Goal: Task Accomplishment & Management: Manage account settings

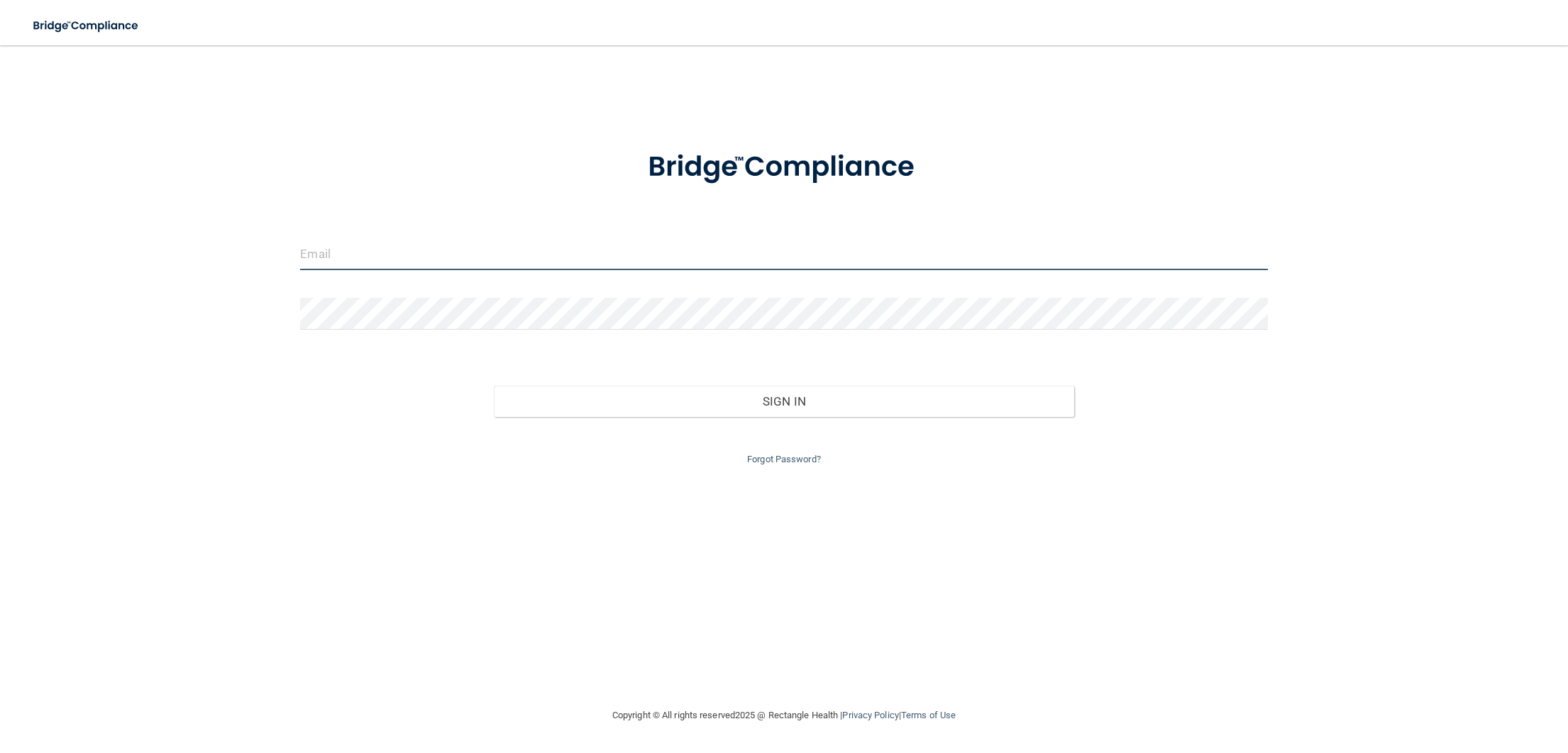
type input "[EMAIL_ADDRESS][DOMAIN_NAME]"
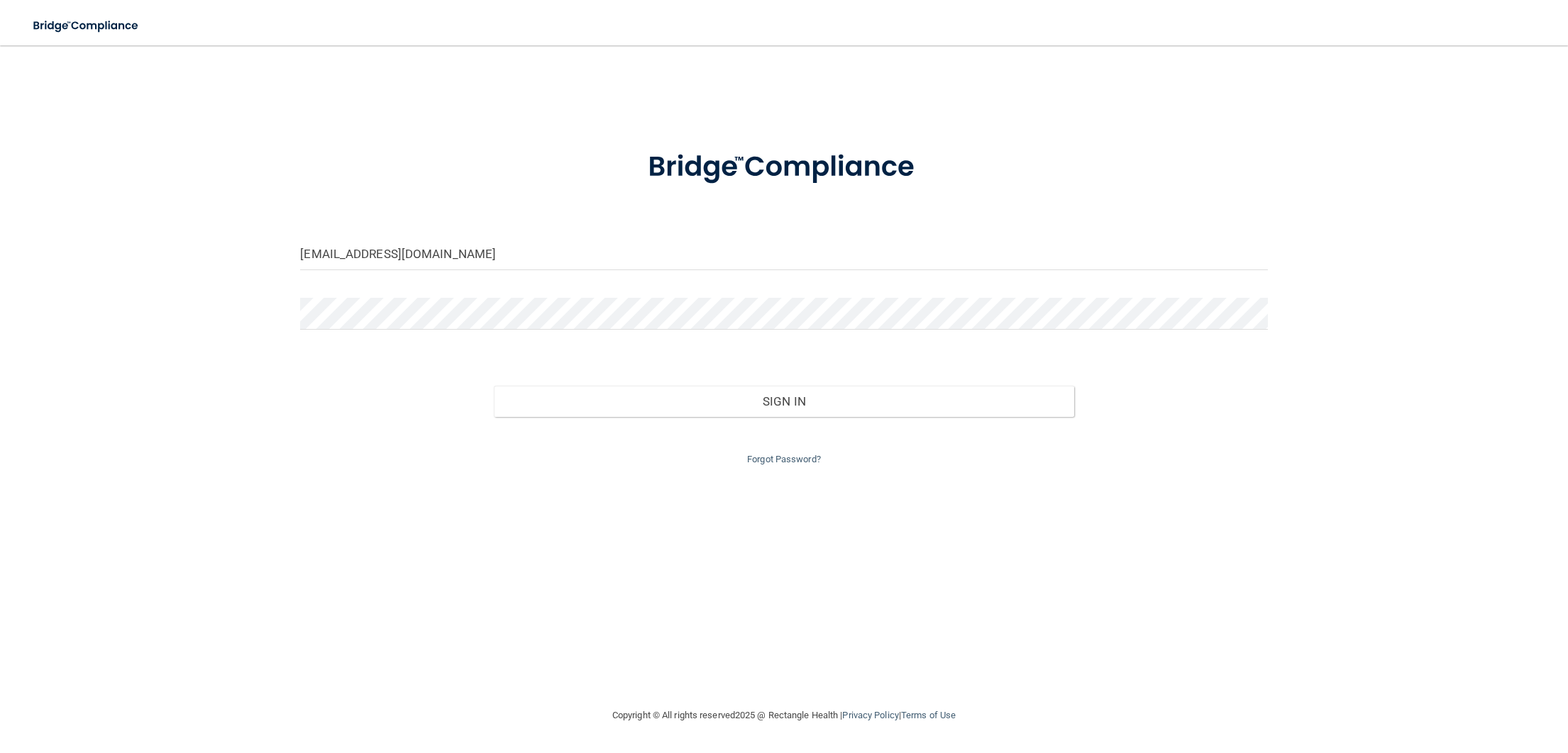
click at [561, 271] on div "[EMAIL_ADDRESS][DOMAIN_NAME]" at bounding box center [783, 260] width 988 height 42
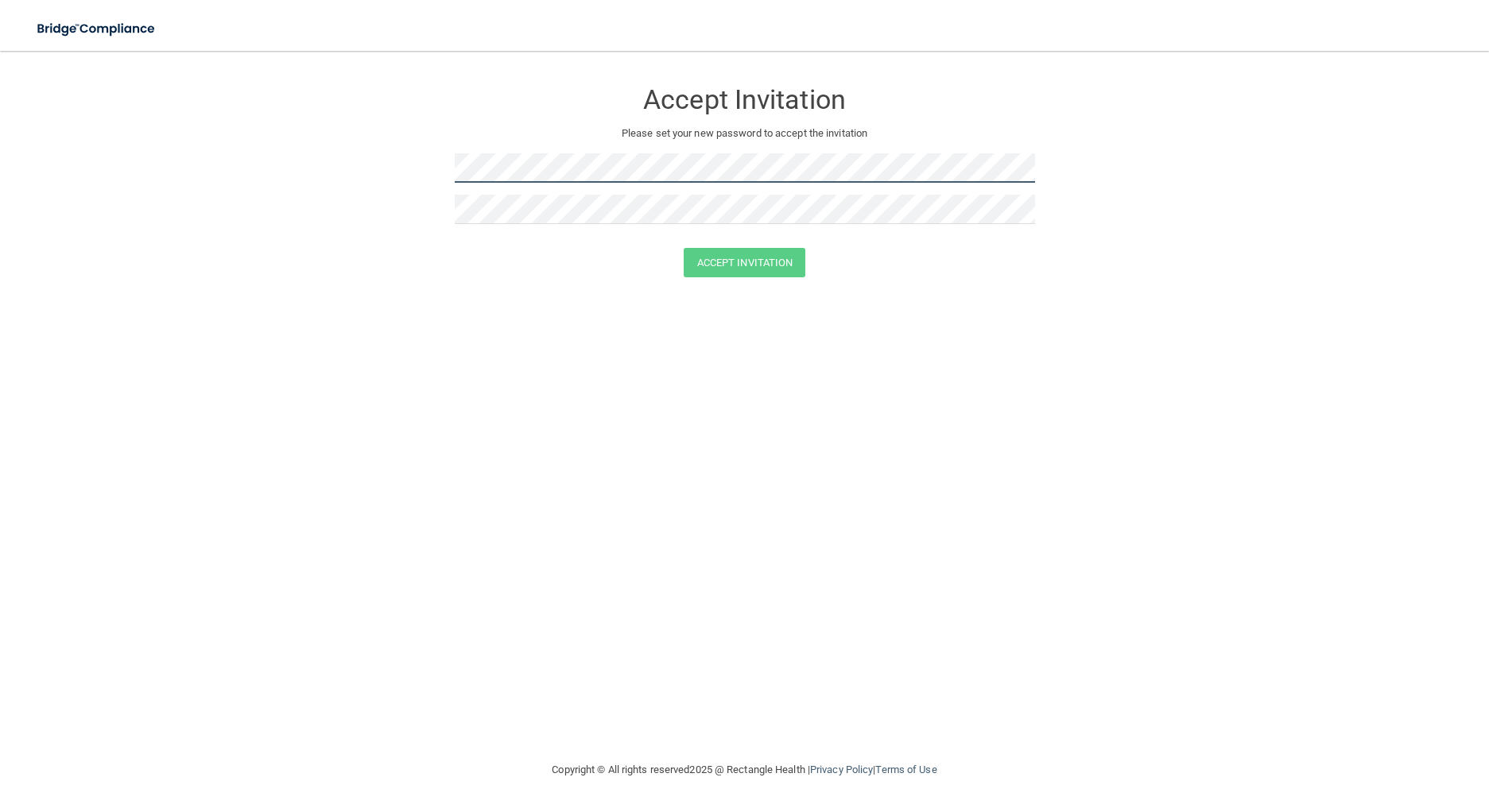
click at [288, 151] on form "Accept Invitation Please set your new password to accept the invitation Accept …" at bounding box center [744, 181] width 1425 height 229
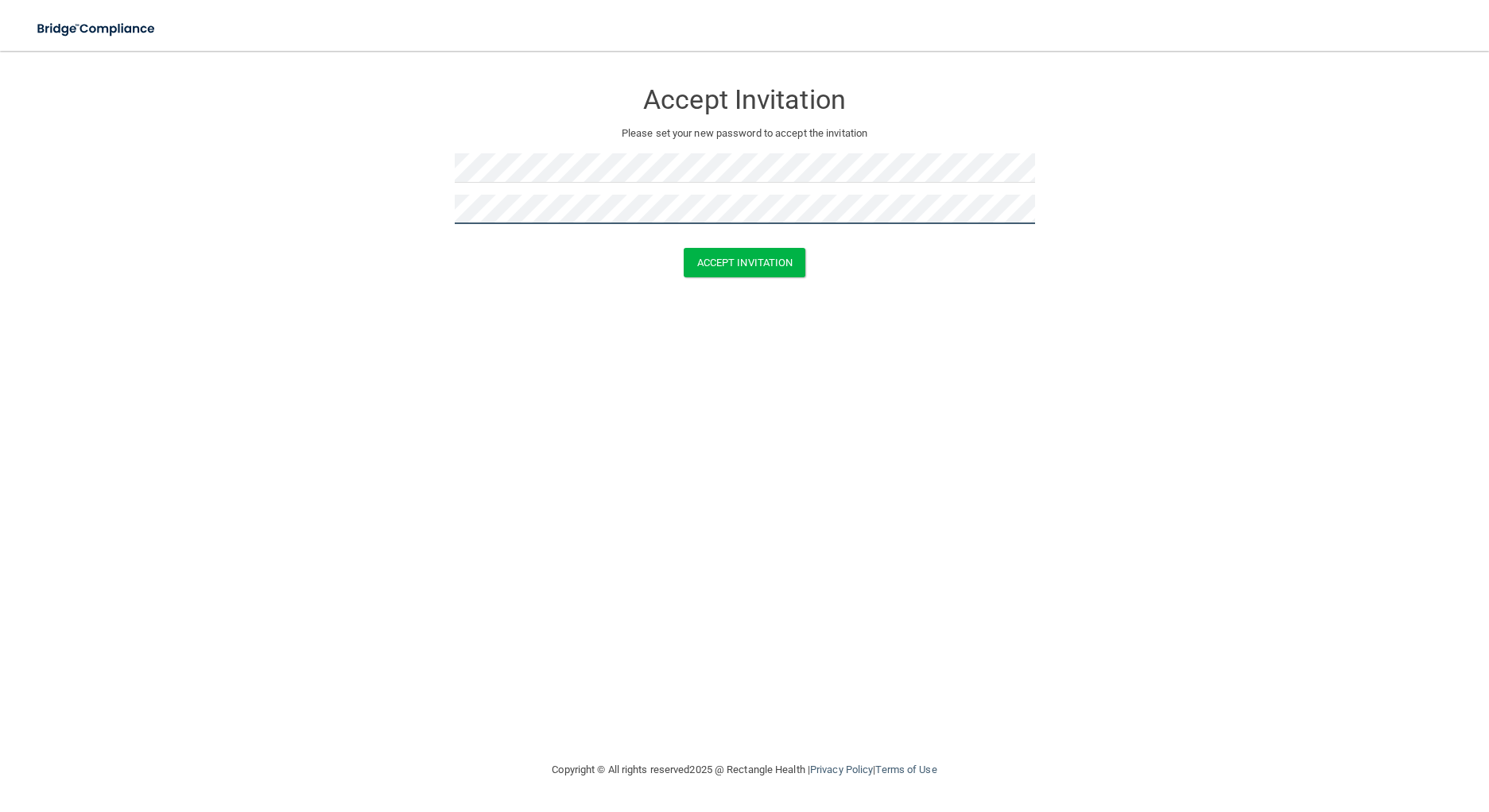
click at [684, 248] on button "Accept Invitation" at bounding box center [744, 263] width 123 height 30
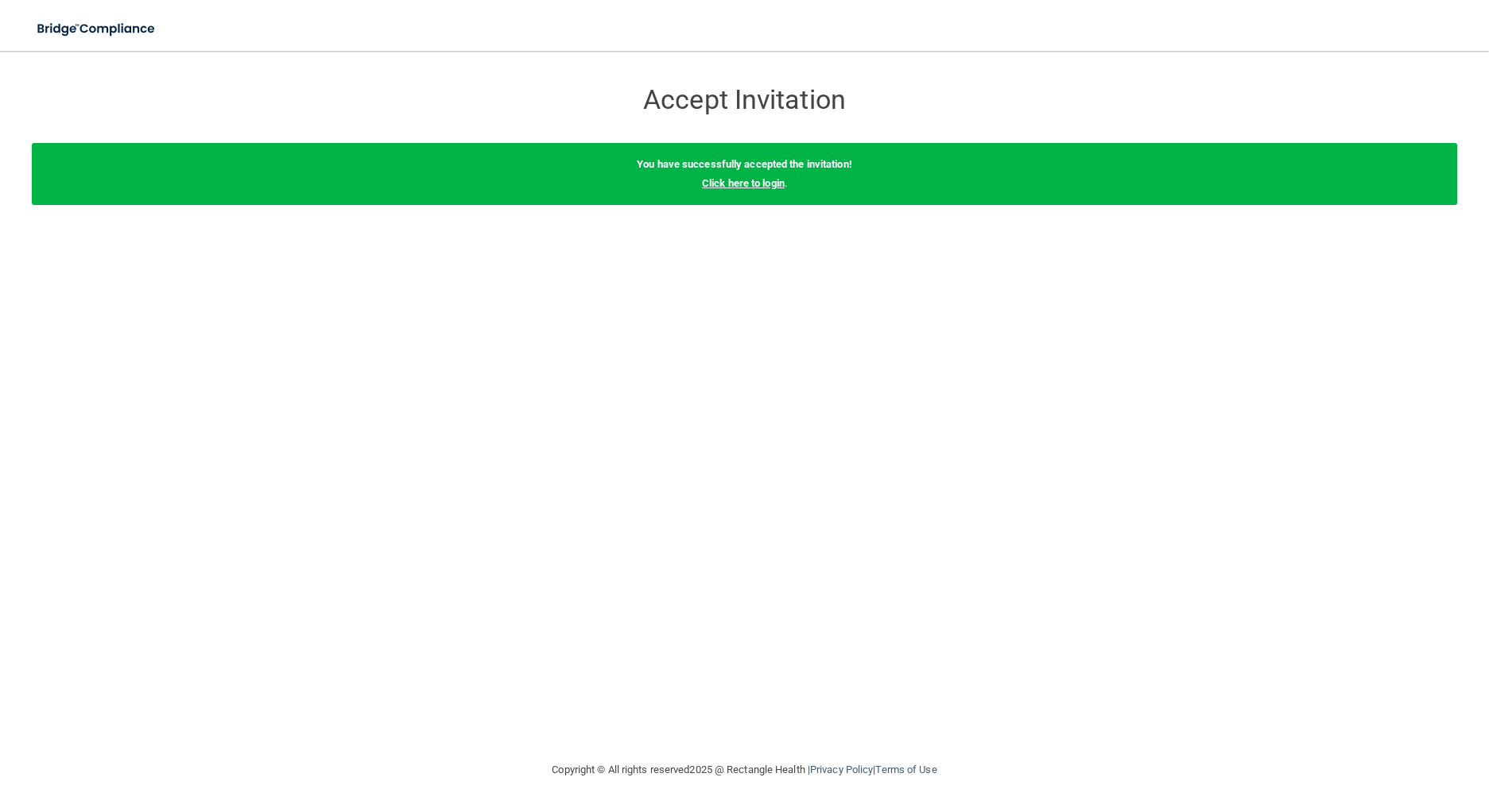
click at [724, 184] on link "Click here to login" at bounding box center [743, 183] width 83 height 12
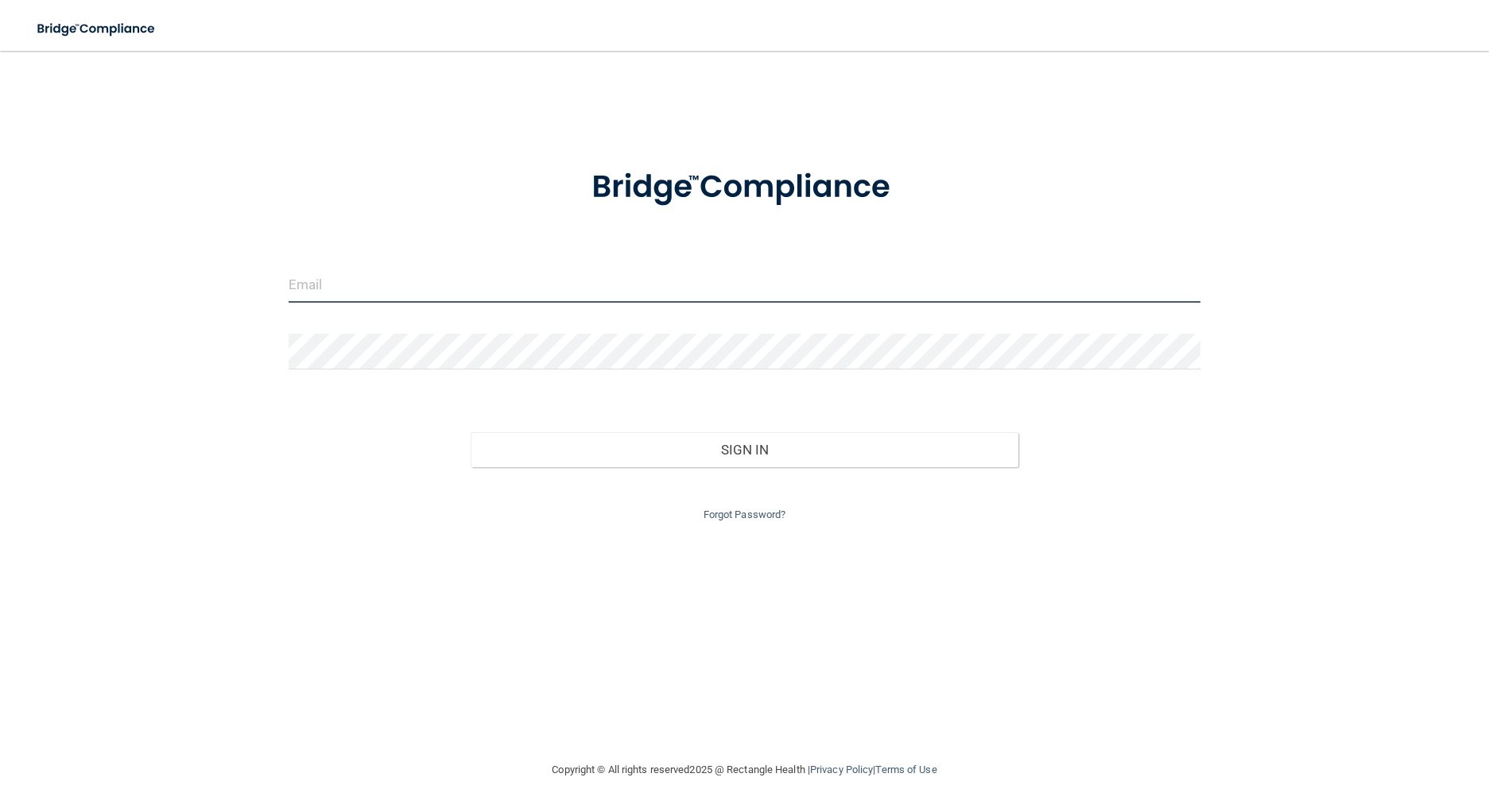
type input "[EMAIL_ADDRESS][DOMAIN_NAME]"
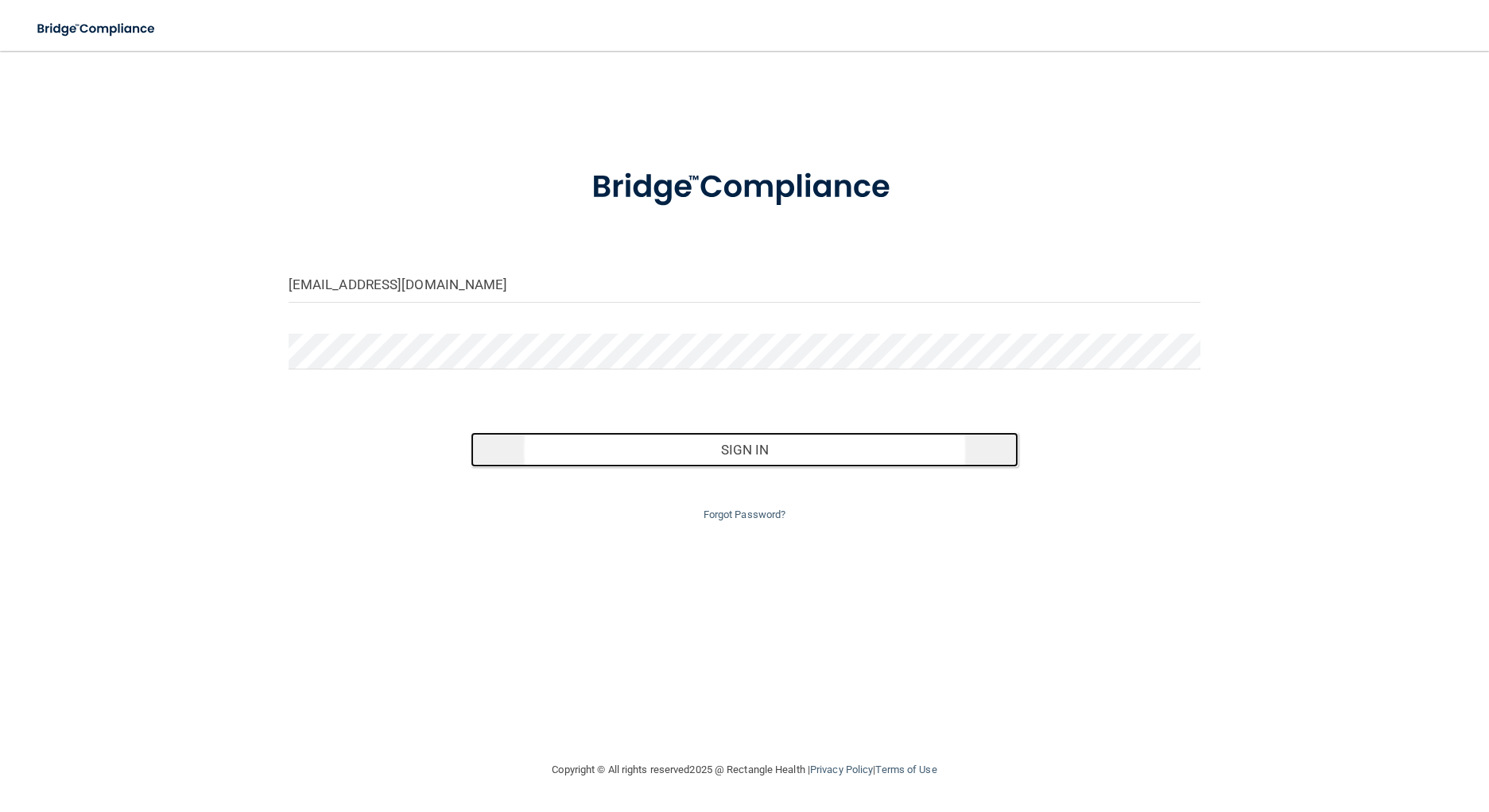
click at [550, 449] on button "Sign In" at bounding box center [744, 449] width 547 height 35
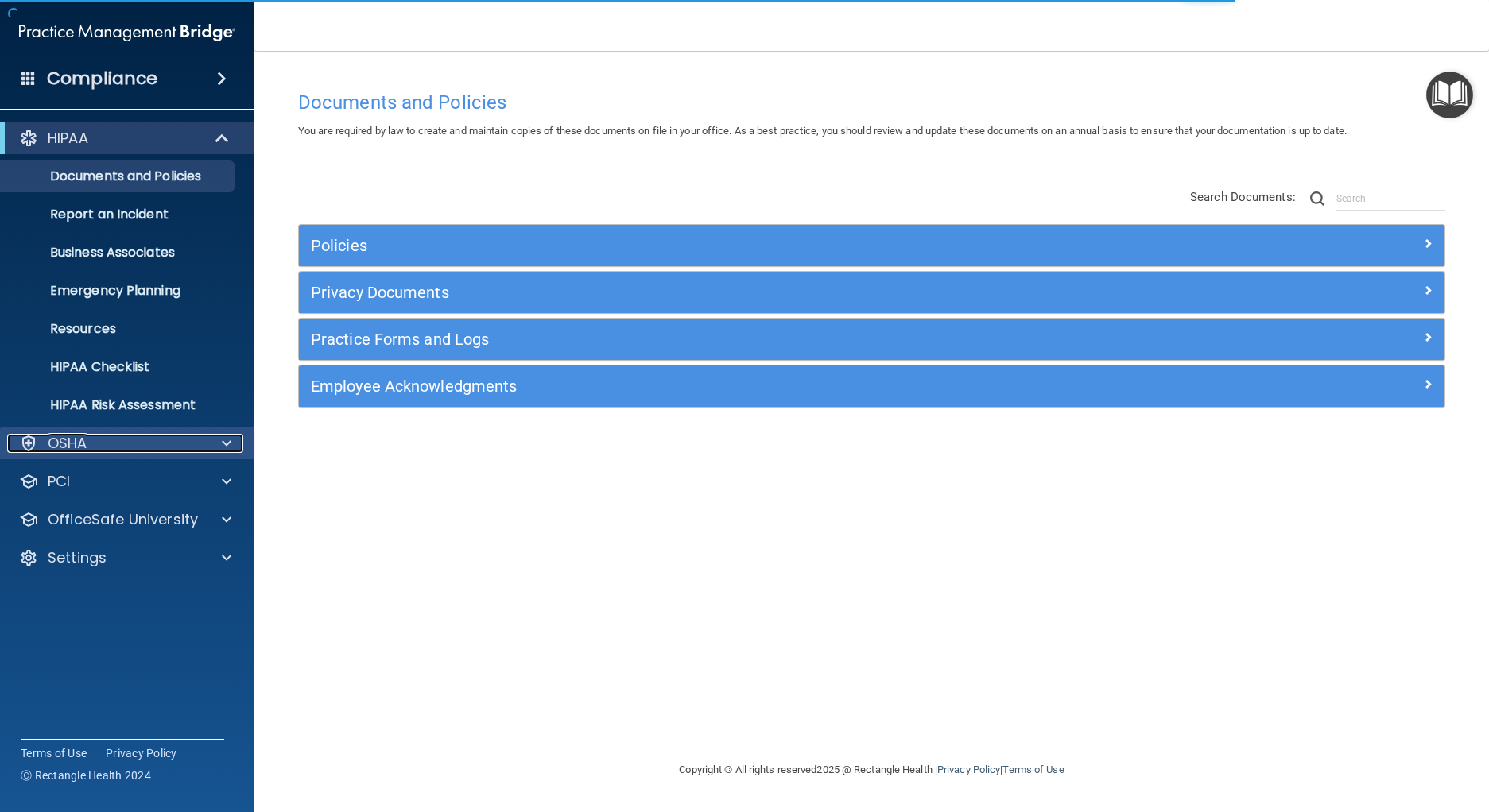
click at [128, 448] on div "OSHA" at bounding box center [106, 444] width 197 height 19
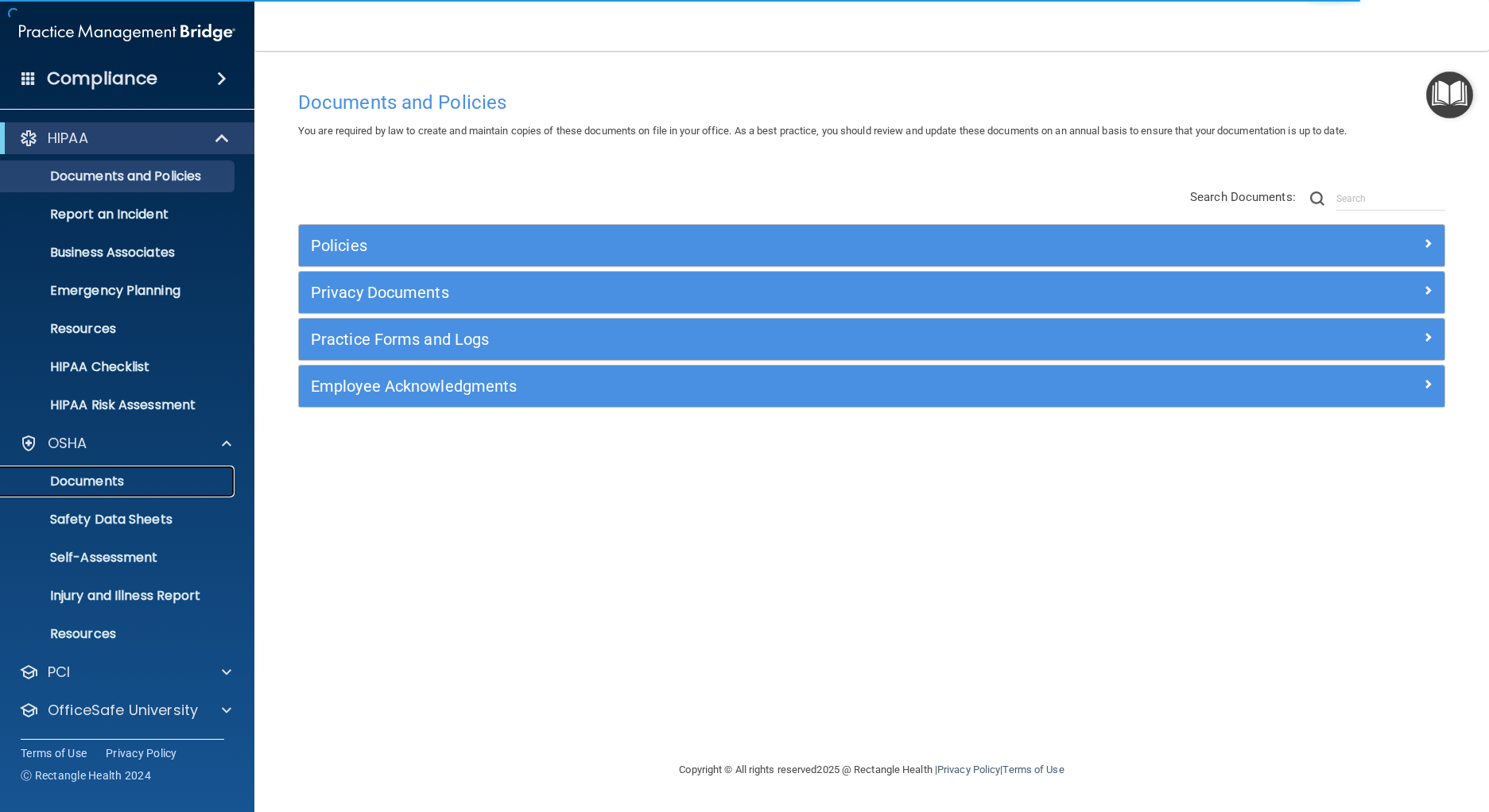
click at [109, 474] on p "Documents" at bounding box center [119, 482] width 217 height 16
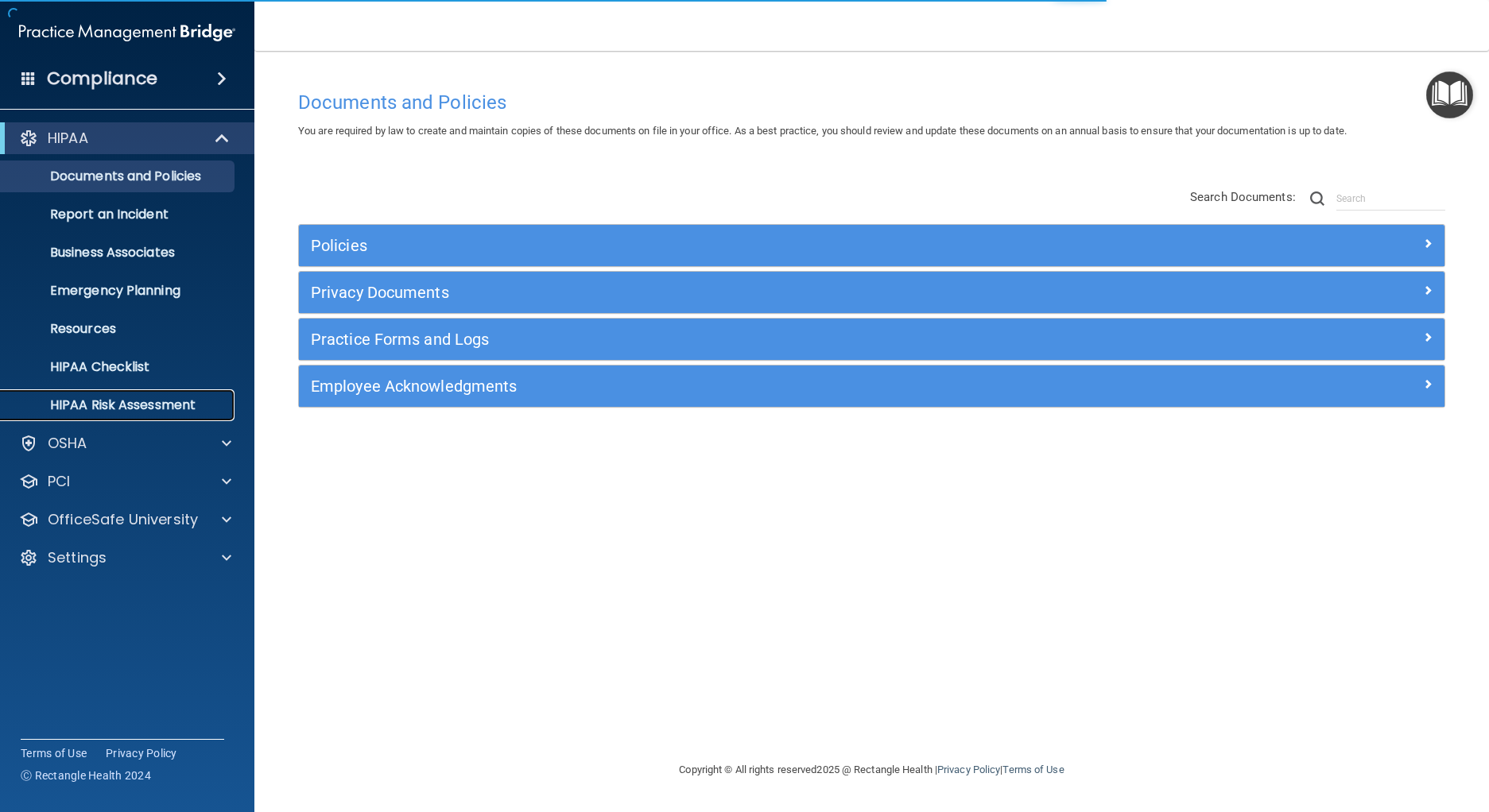
click at [118, 399] on p "HIPAA Risk Assessment" at bounding box center [119, 406] width 217 height 16
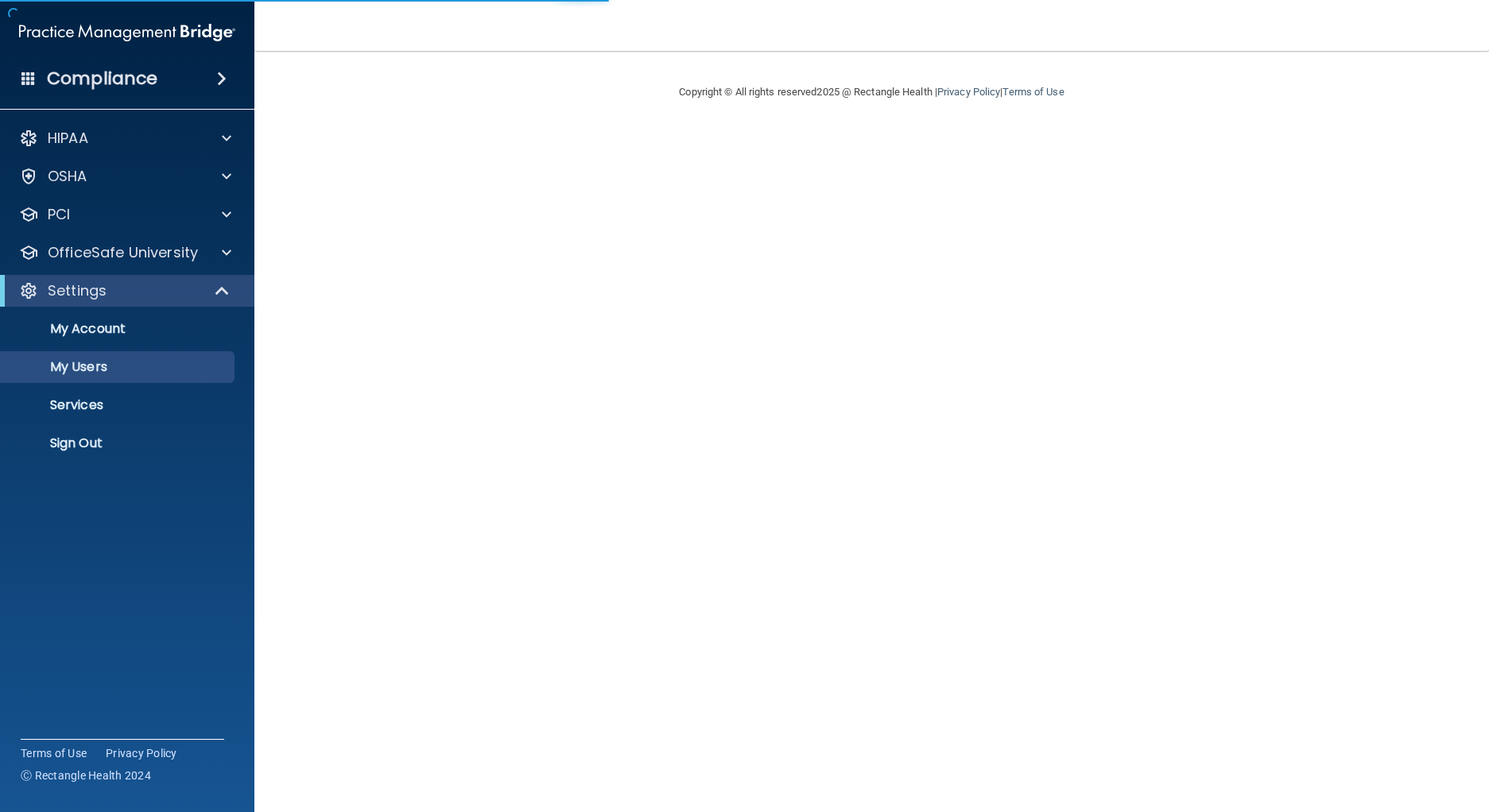
select select "20"
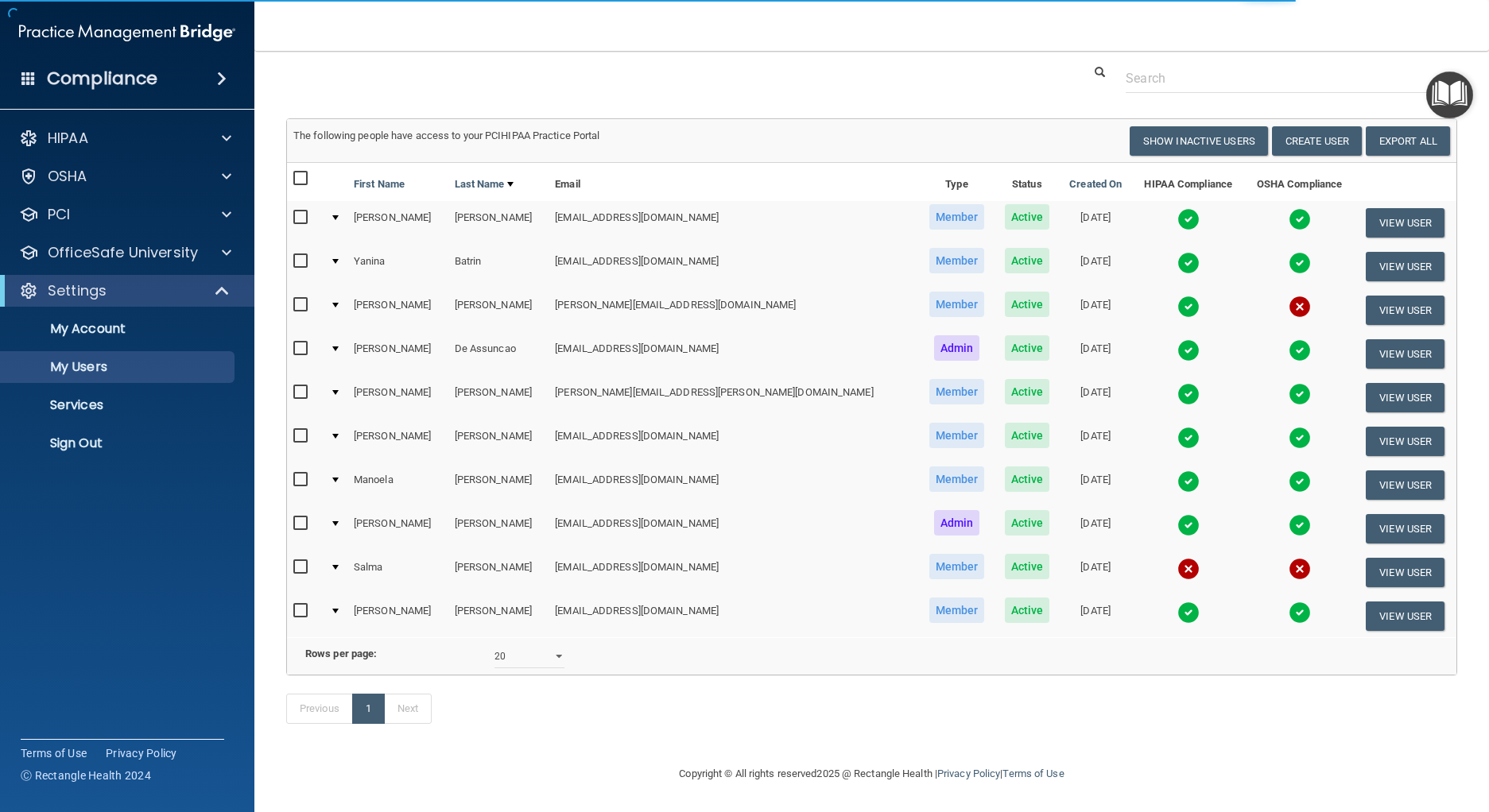
scroll to position [66, 0]
click at [1308, 127] on button "Create User" at bounding box center [1317, 141] width 89 height 30
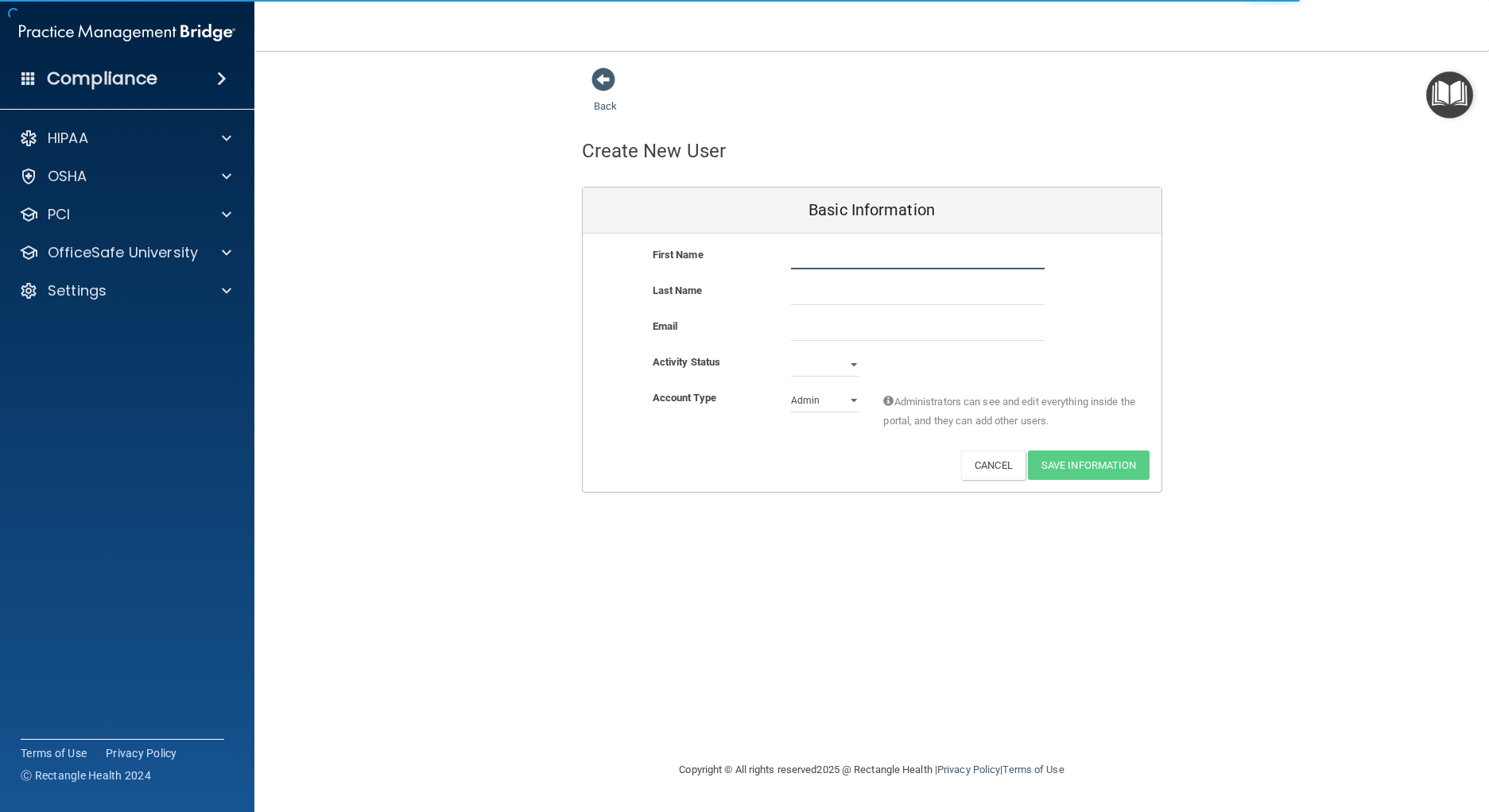
click at [933, 258] on input "text" at bounding box center [918, 257] width 253 height 24
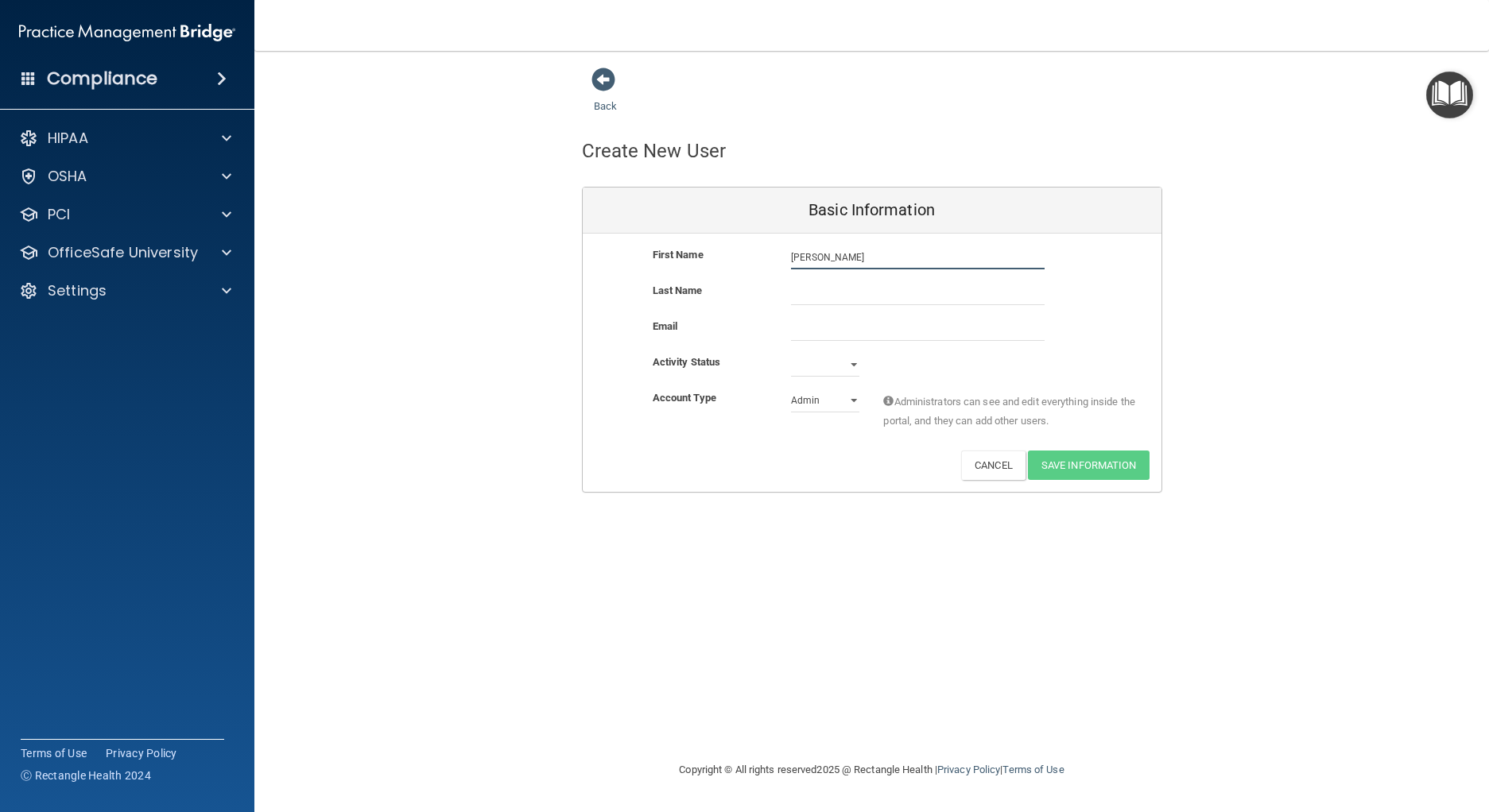
type input "[PERSON_NAME]"
click at [873, 299] on input "text" at bounding box center [918, 293] width 253 height 24
type input "Tersoni"
click at [816, 320] on input "email" at bounding box center [918, 328] width 253 height 24
type input "tersonic13@gmail.com"
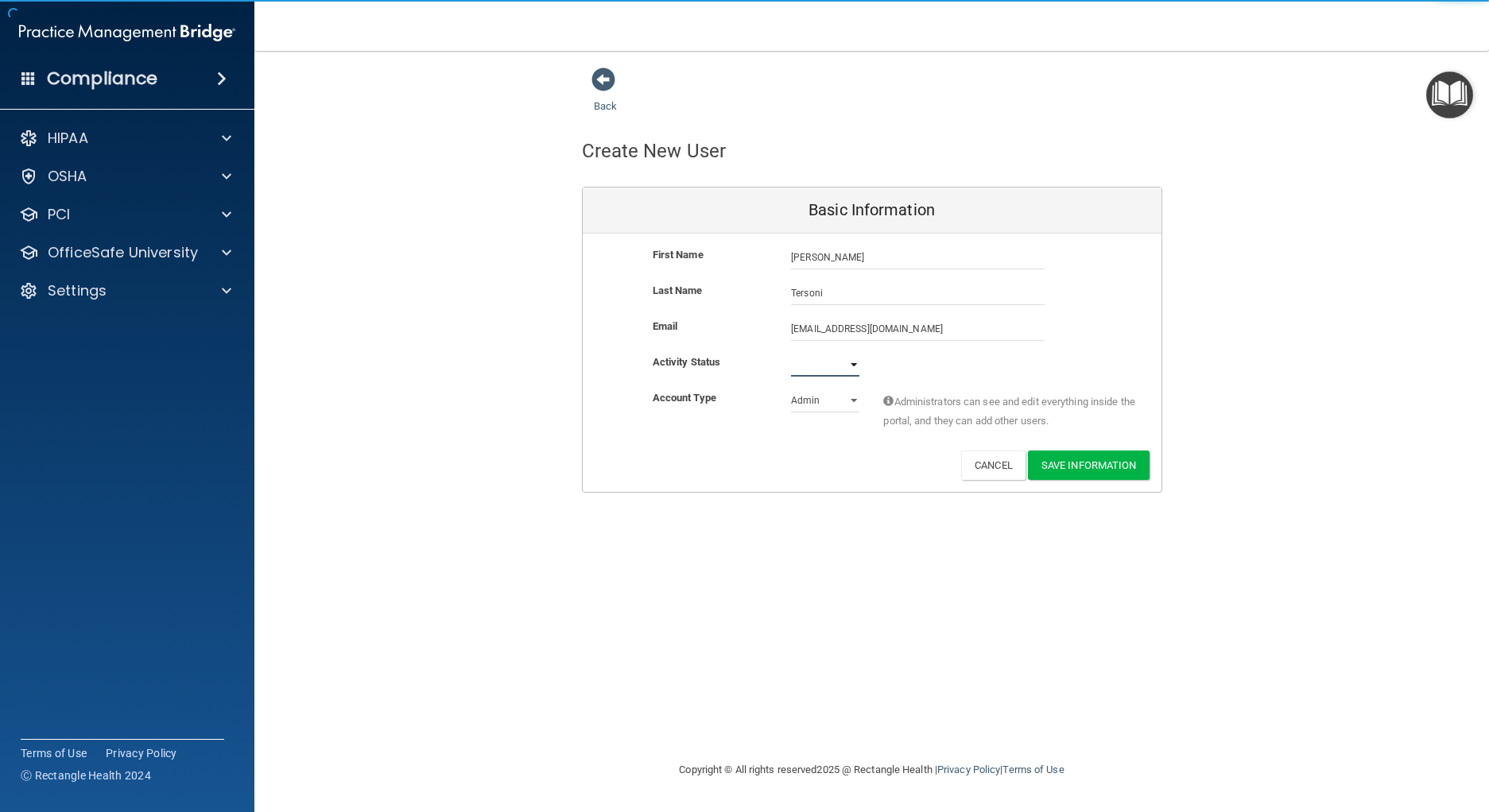
click at [831, 355] on select "Active Inactive" at bounding box center [825, 365] width 69 height 24
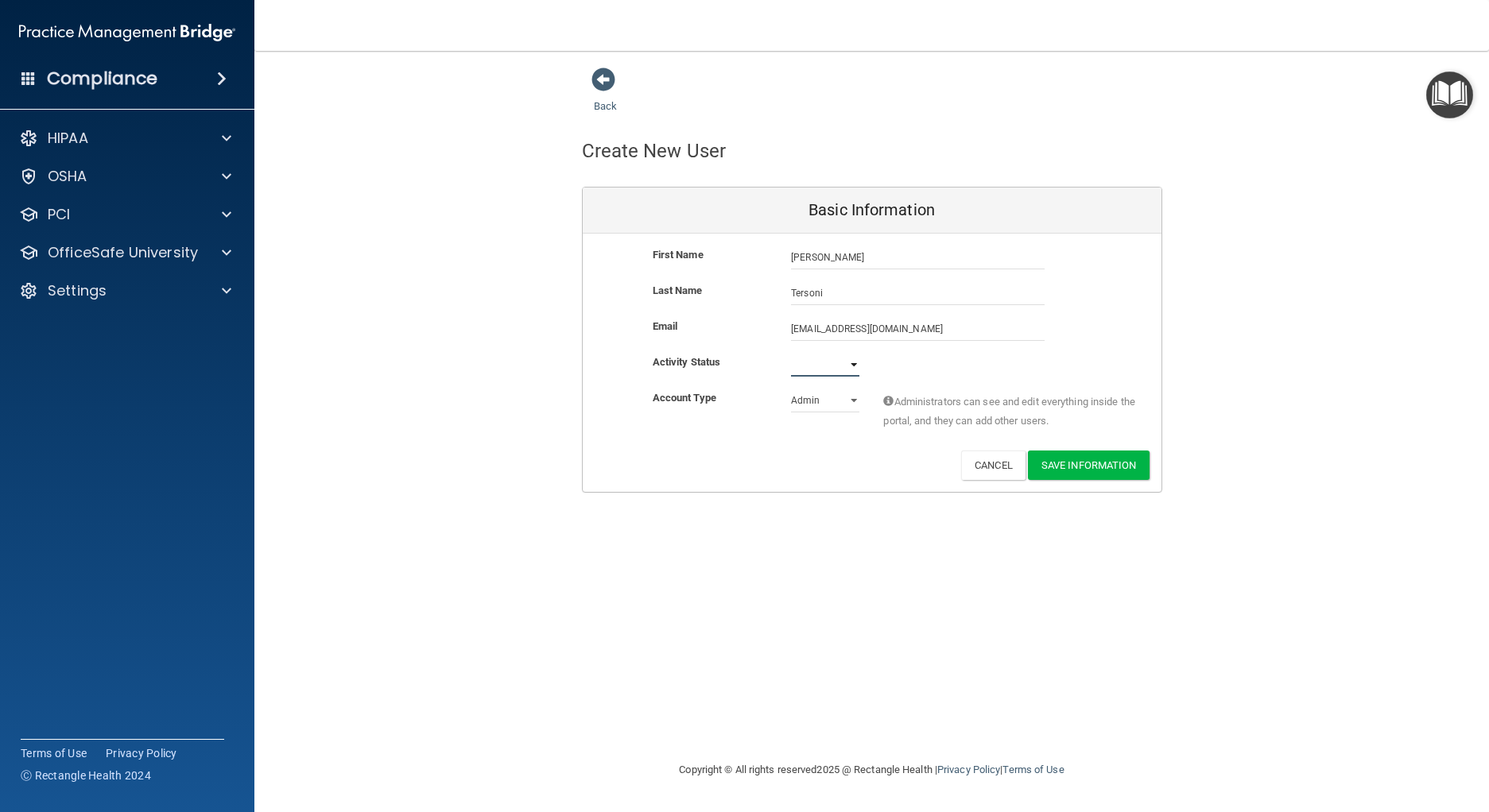
select select "active"
click at [826, 405] on select "Admin Member" at bounding box center [825, 400] width 69 height 24
select select "practice_member"
click at [1105, 469] on button "Save Information" at bounding box center [1089, 465] width 122 height 30
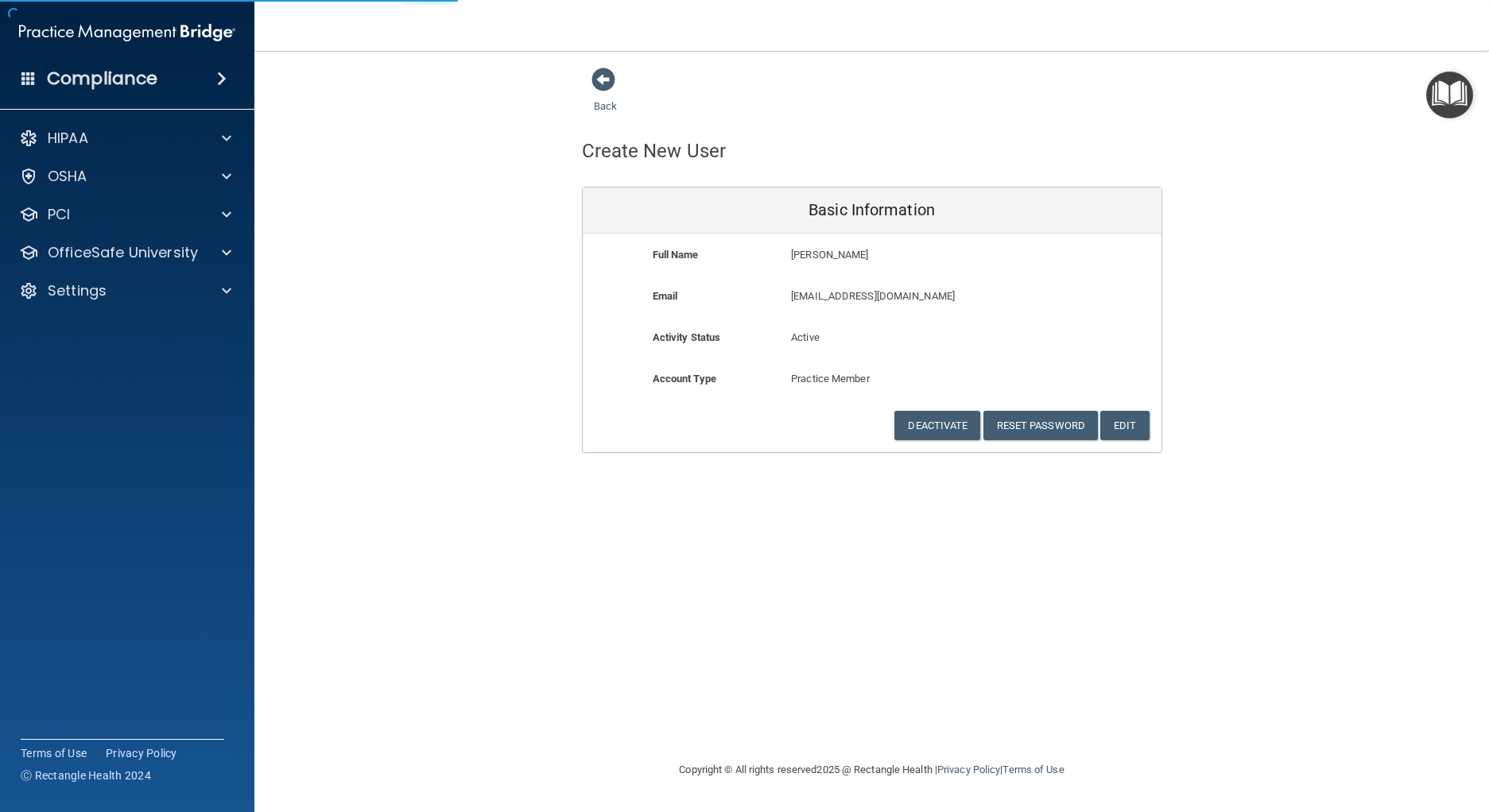
click at [1193, 319] on div "Back Create New User Basic Information Full Name Catherine Tersoni Catherine La…" at bounding box center [872, 260] width 1171 height 386
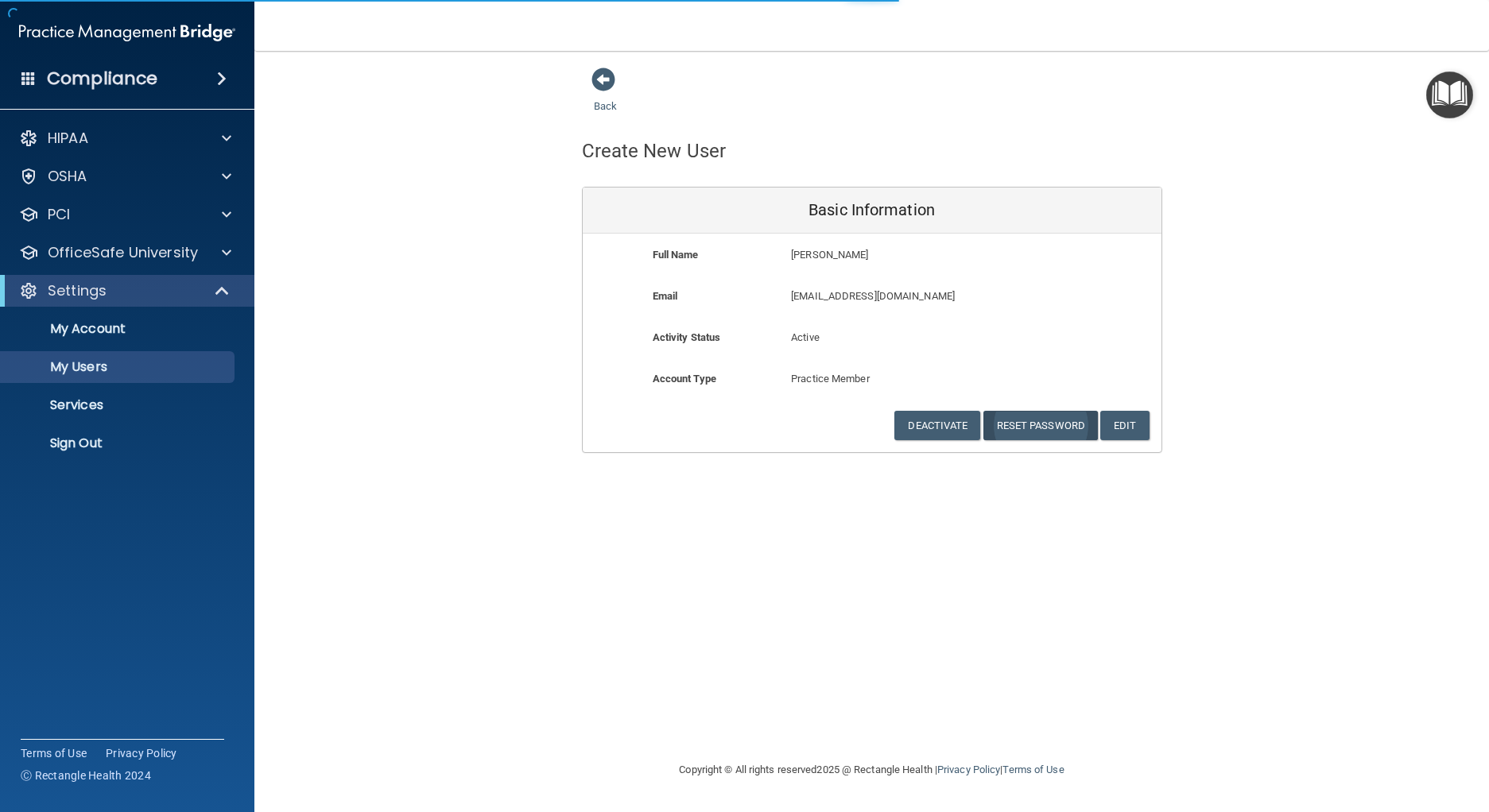
select select "20"
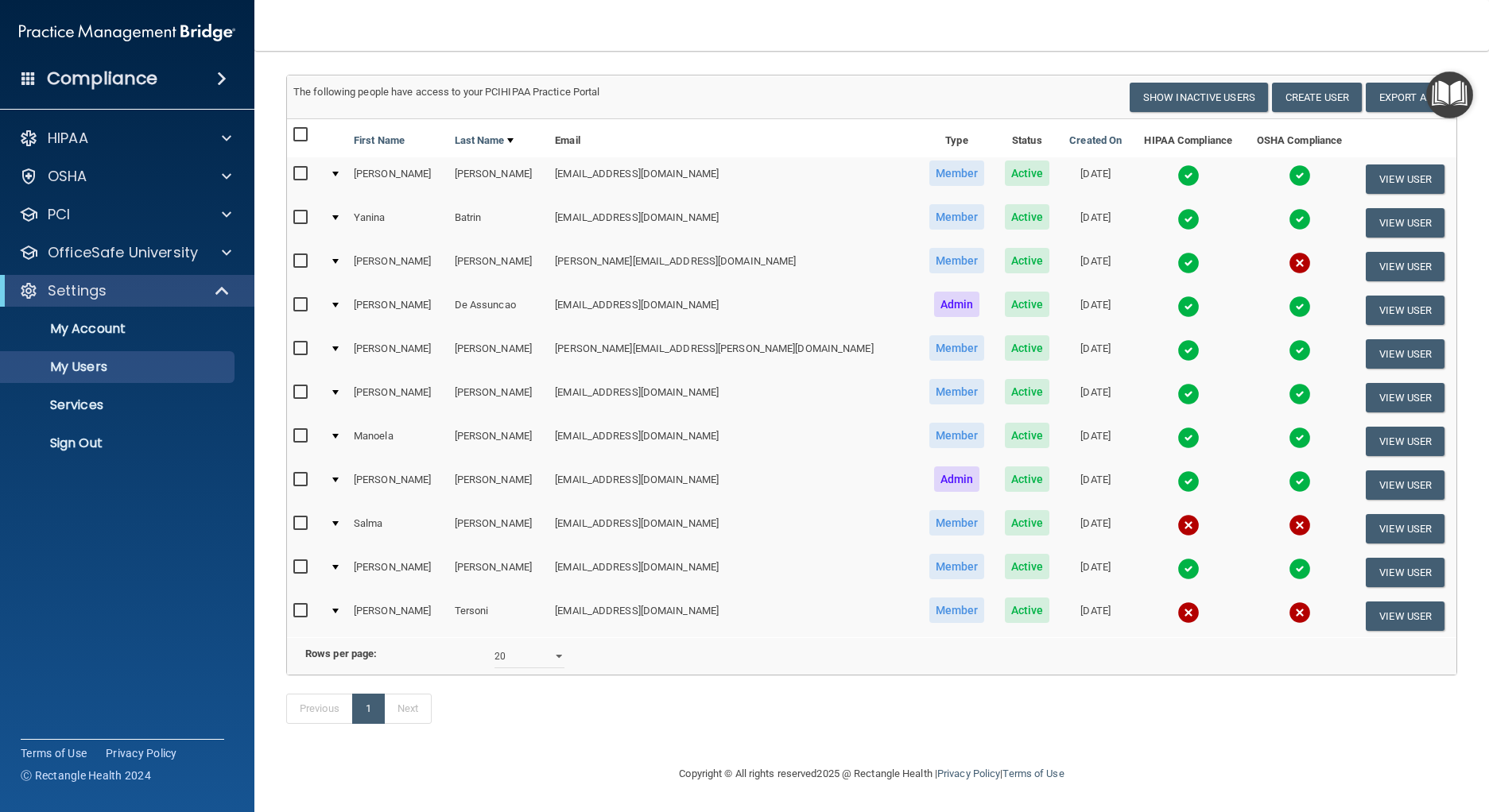
scroll to position [171, 0]
click at [1396, 602] on button "View User" at bounding box center [1405, 616] width 79 height 30
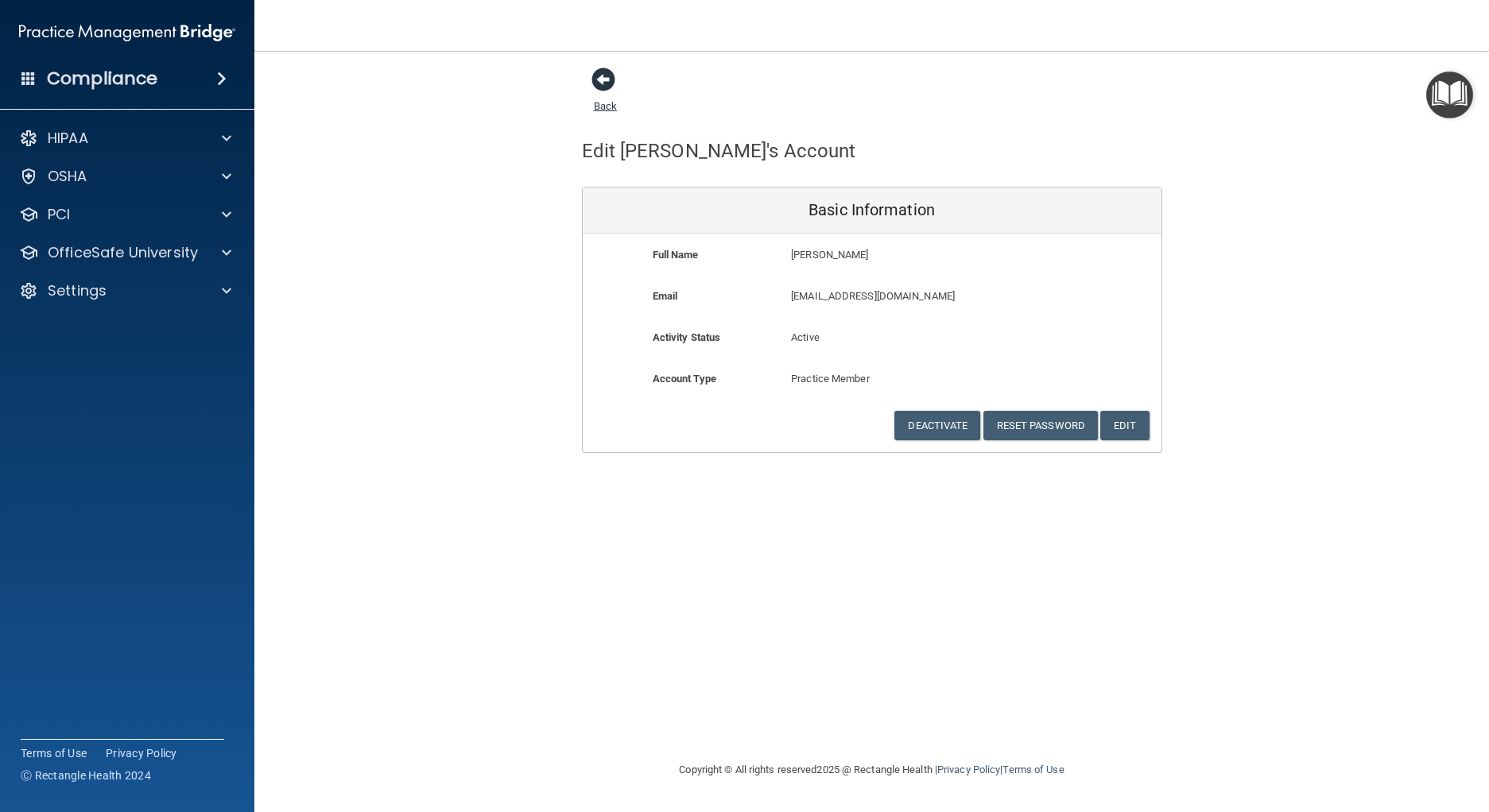
click at [611, 88] on span at bounding box center [603, 79] width 24 height 24
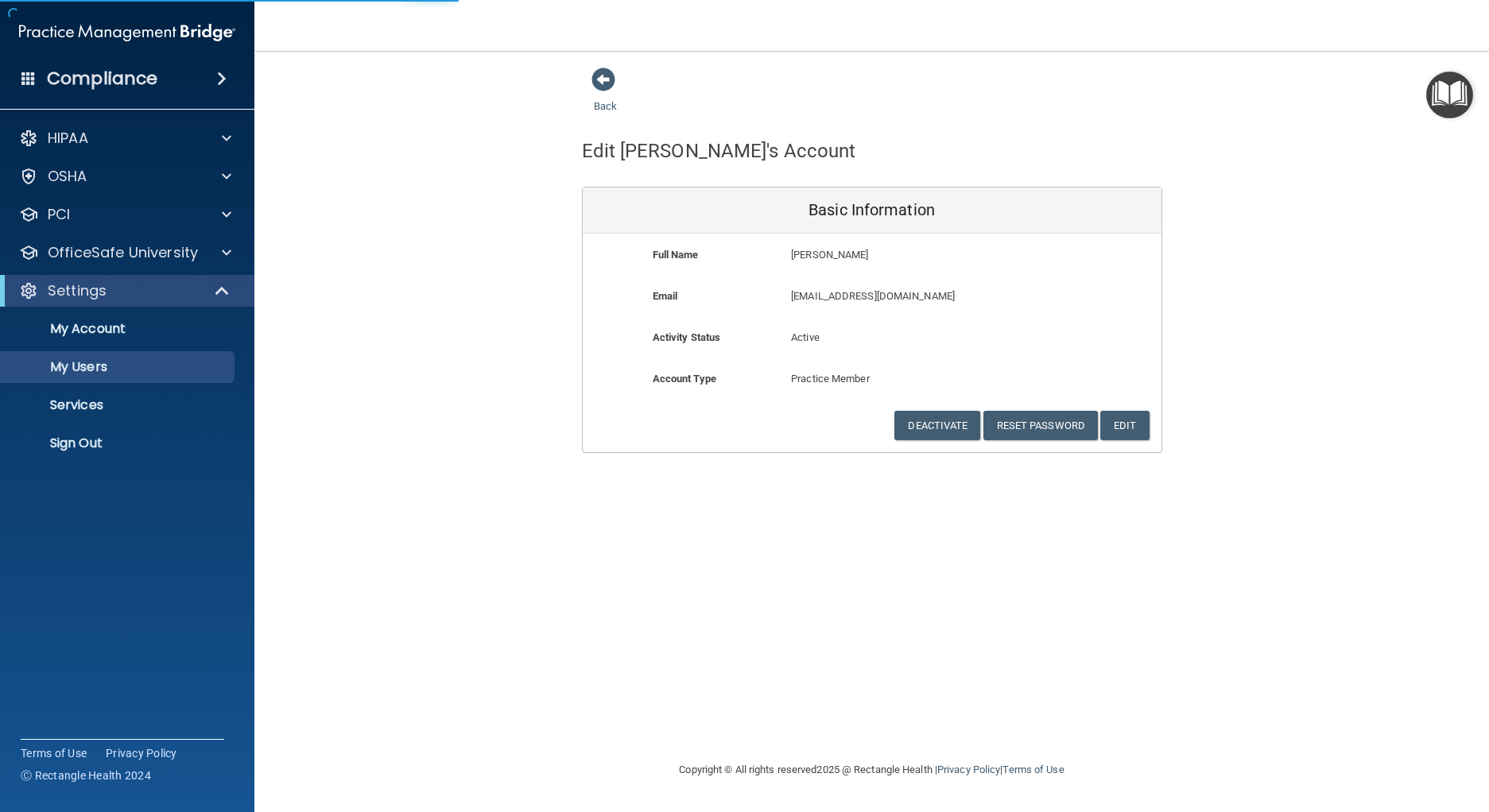
select select "20"
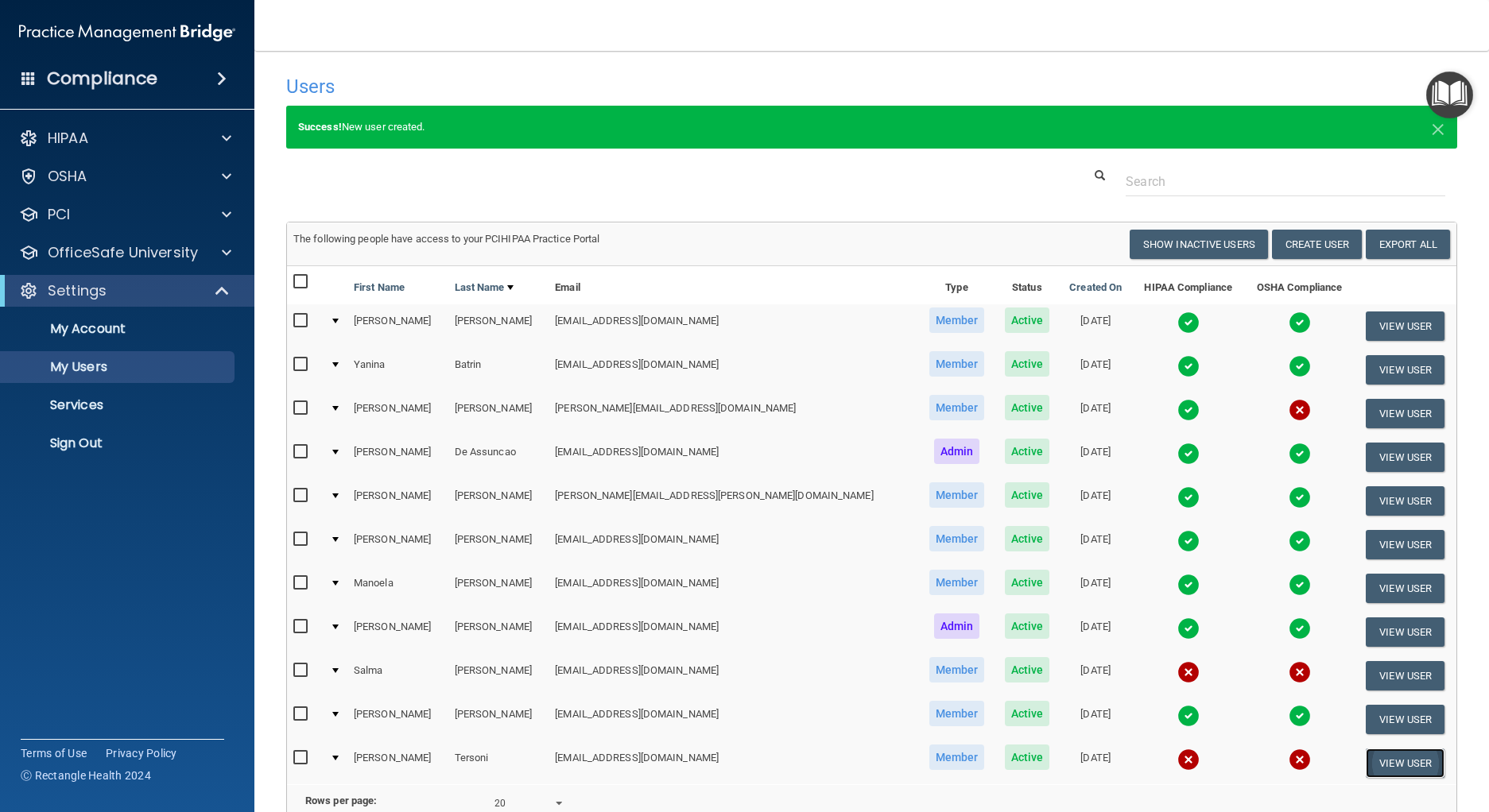
click at [1366, 768] on button "View User" at bounding box center [1405, 763] width 79 height 30
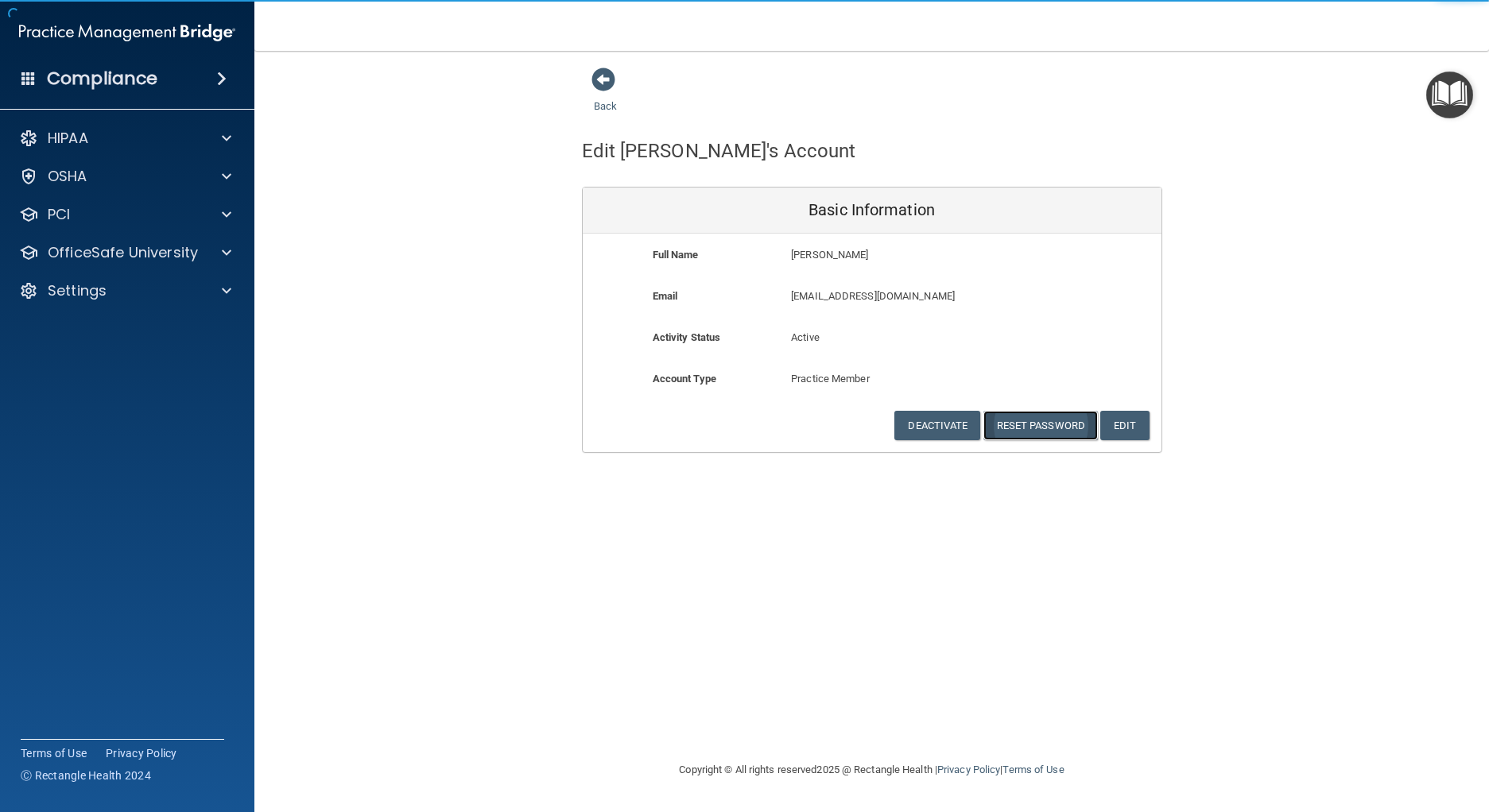
click at [1045, 423] on button "Reset Password" at bounding box center [1041, 426] width 114 height 30
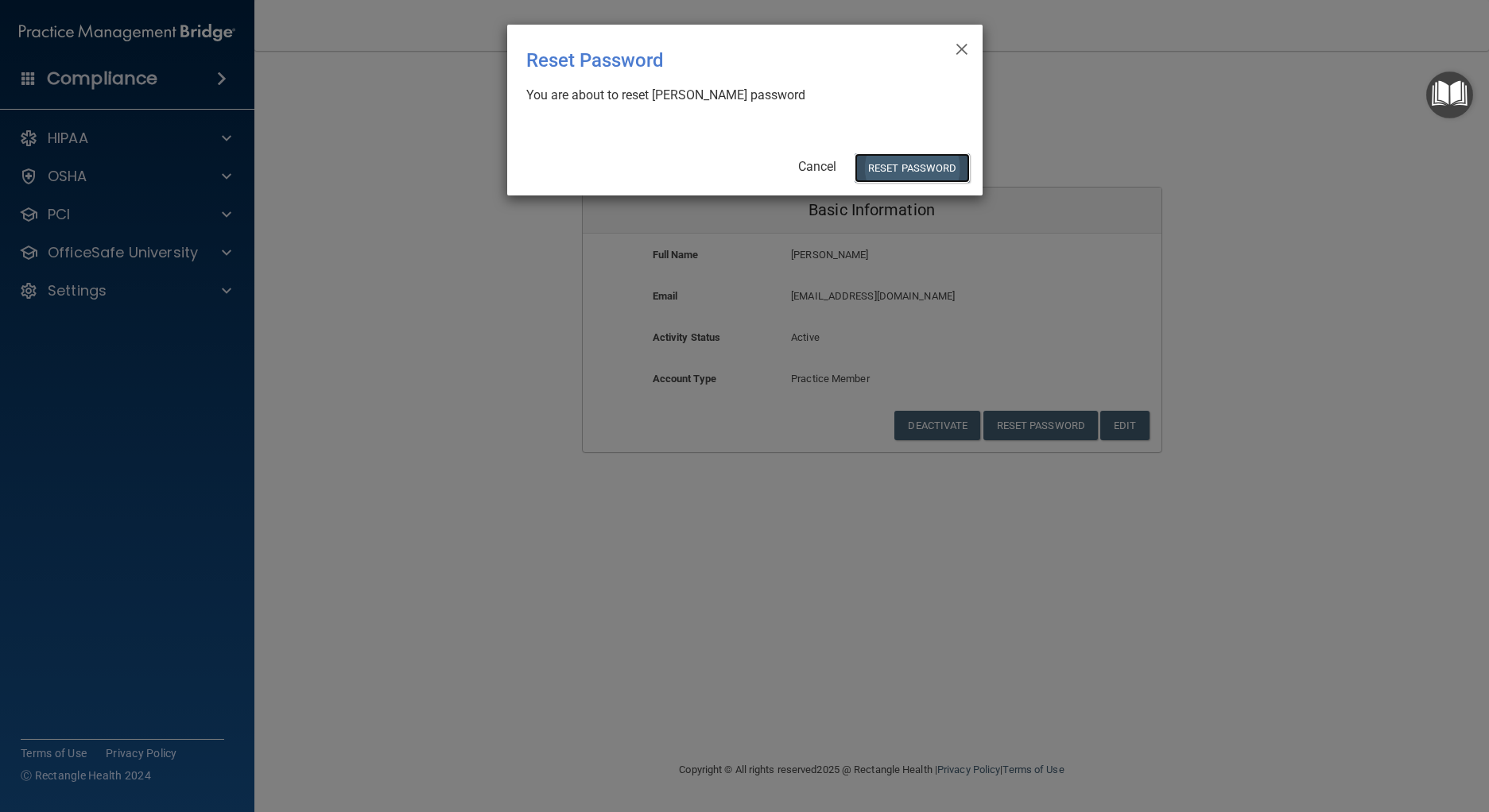
click at [901, 177] on button "Reset Password" at bounding box center [912, 168] width 114 height 30
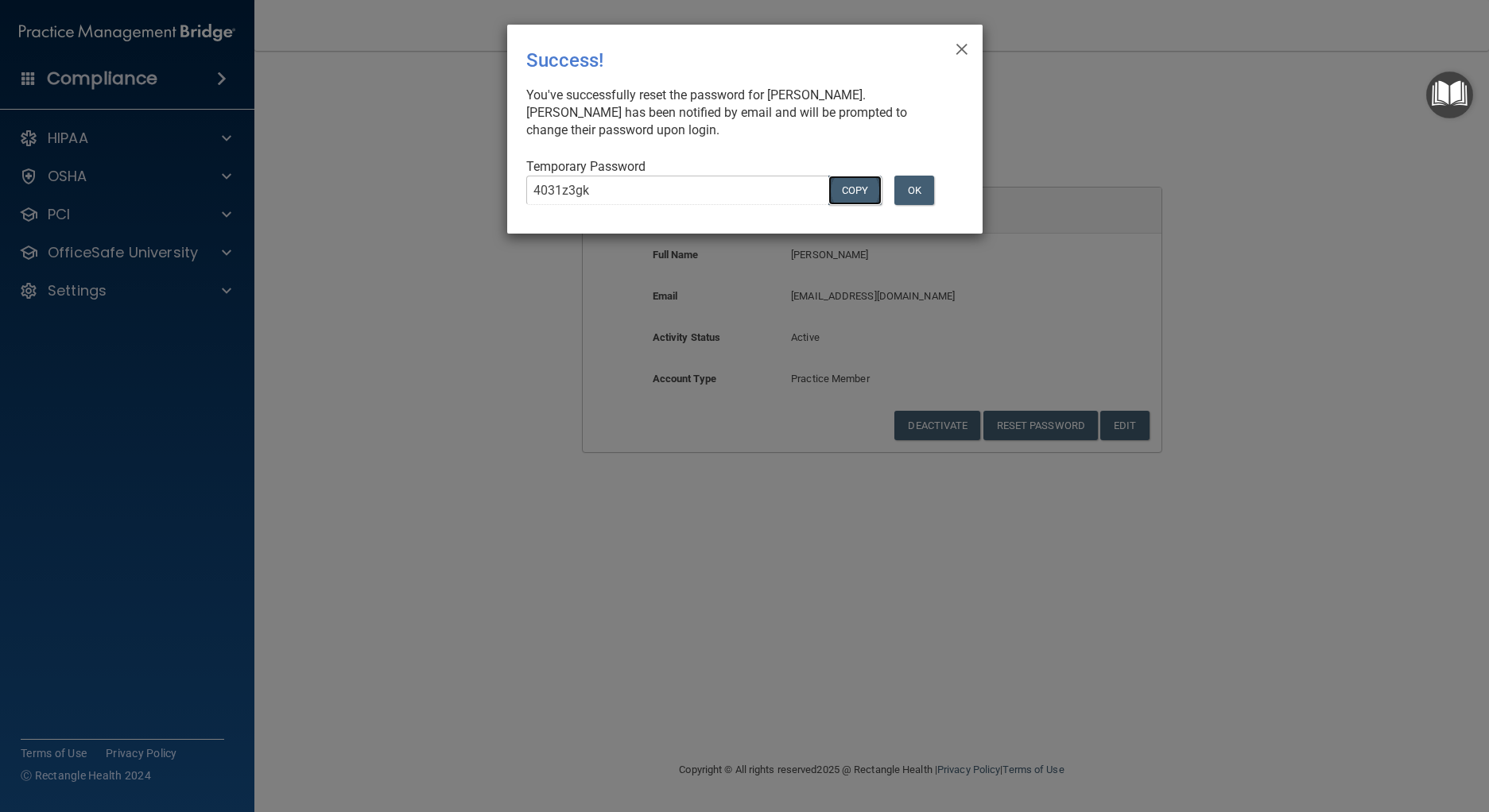
click at [860, 197] on button "COPY" at bounding box center [854, 190] width 52 height 30
click at [921, 206] on div "4031z3gk Copy OK" at bounding box center [738, 197] width 448 height 42
